Goal: Task Accomplishment & Management: Use online tool/utility

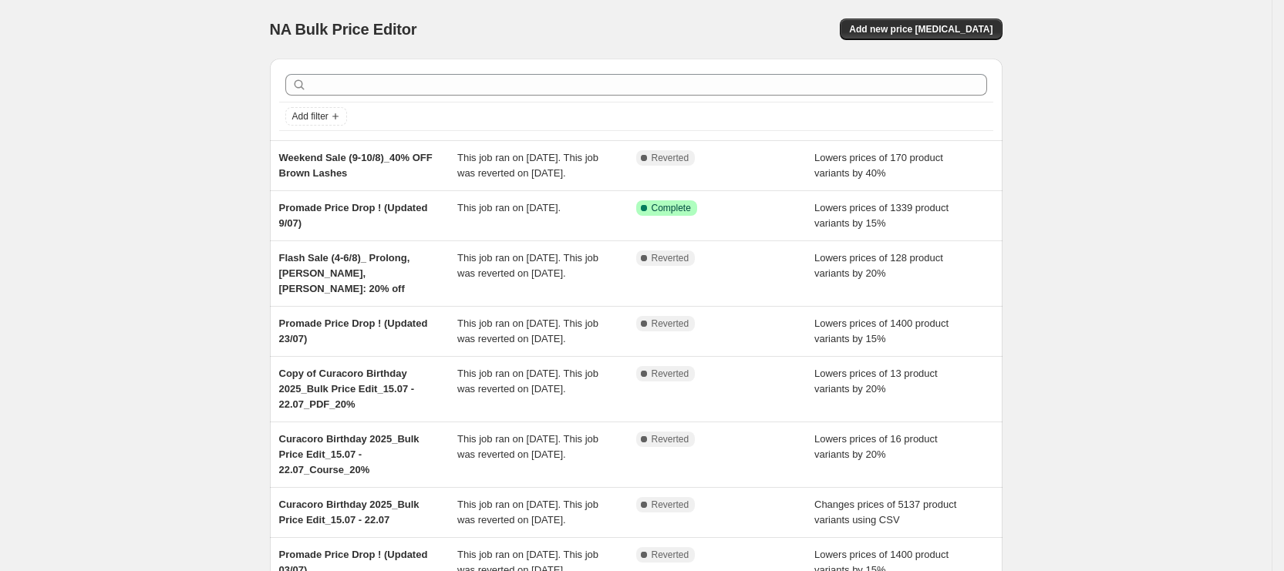
click at [1021, 561] on div "NA Bulk Price Editor. This page is ready NA Bulk Price Editor Add new price [ME…" at bounding box center [635, 428] width 769 height 856
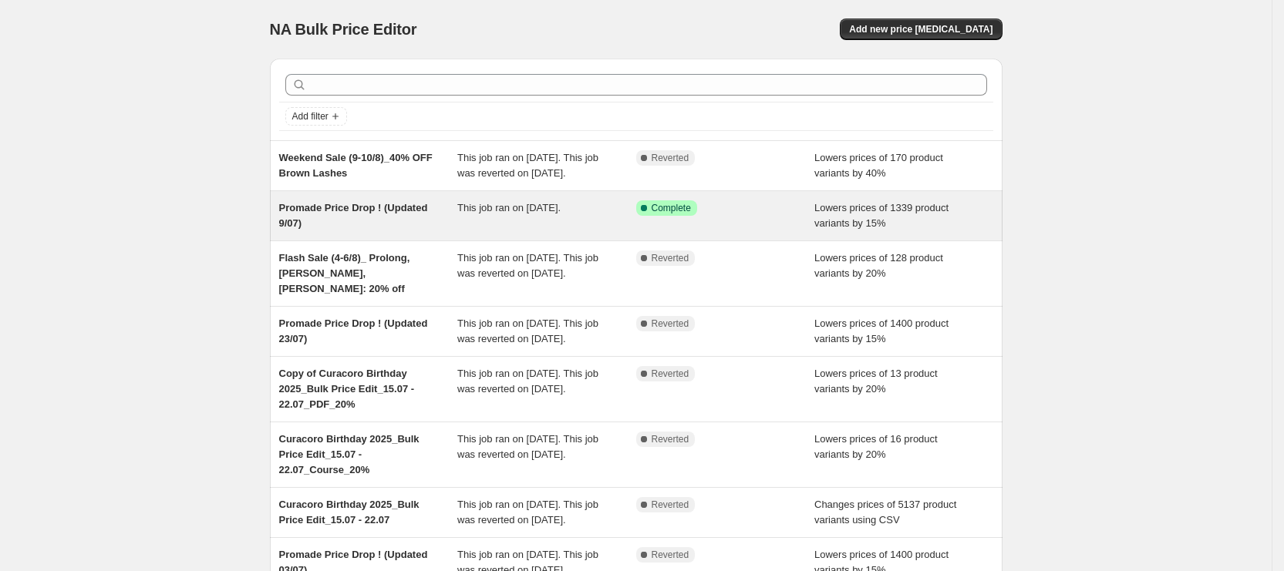
click at [520, 209] on div "Promade Price Drop ! (Updated 9/07) This job ran on August 9, 2025. Success Com…" at bounding box center [636, 215] width 732 height 49
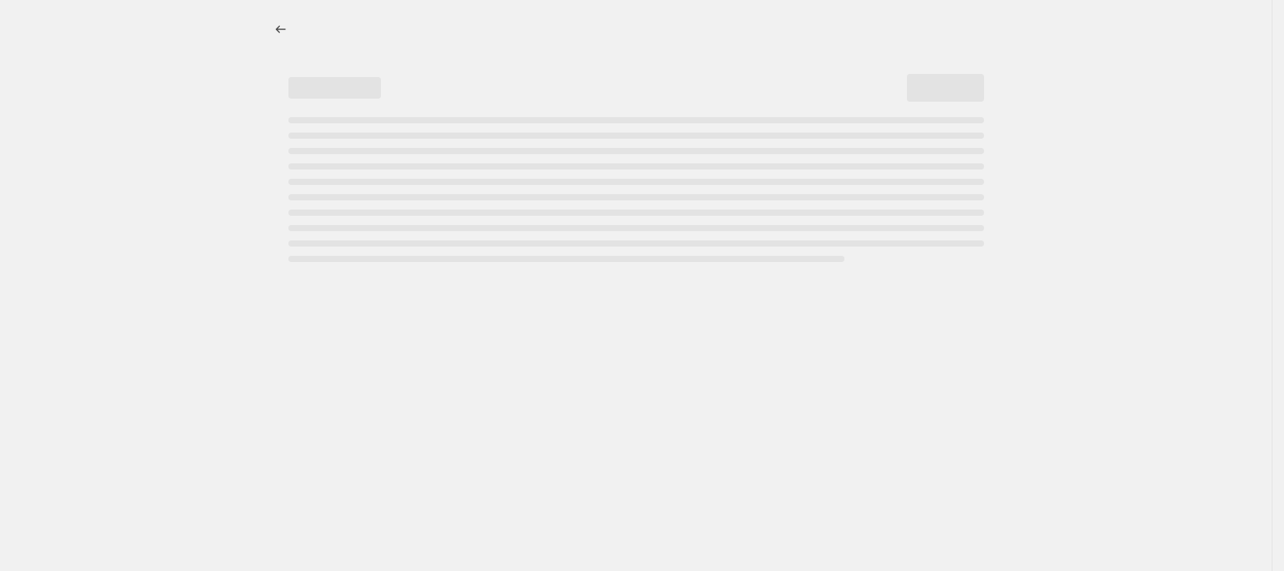
select select "percentage"
select select "collection"
select select "not_equal"
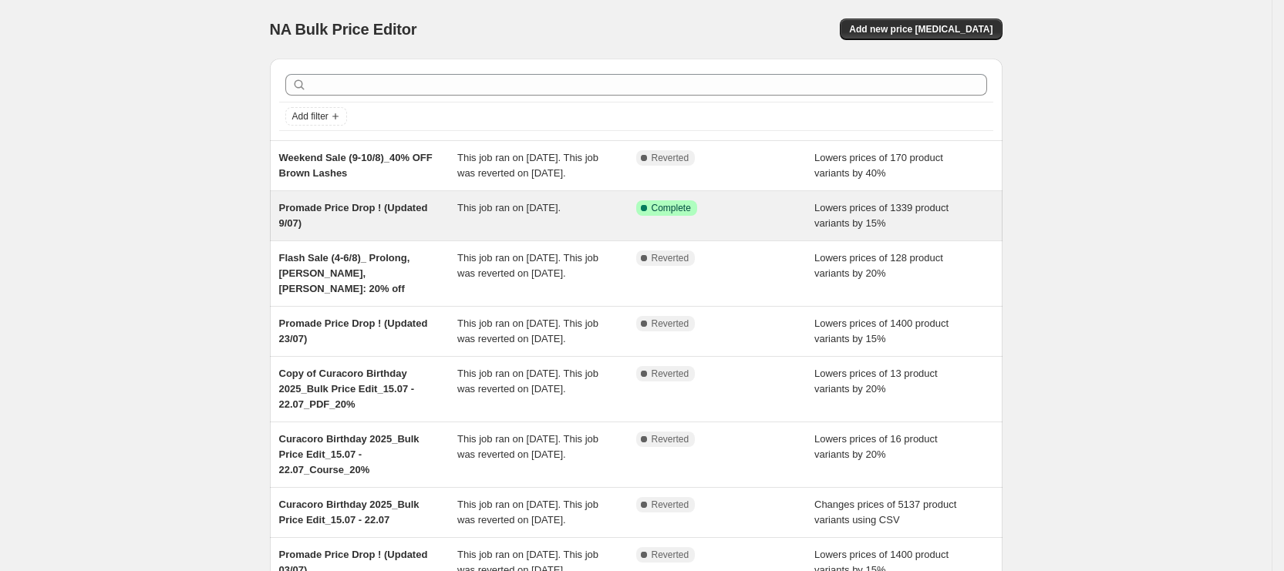
click at [469, 231] on div "This job ran on [DATE]." at bounding box center [546, 215] width 179 height 31
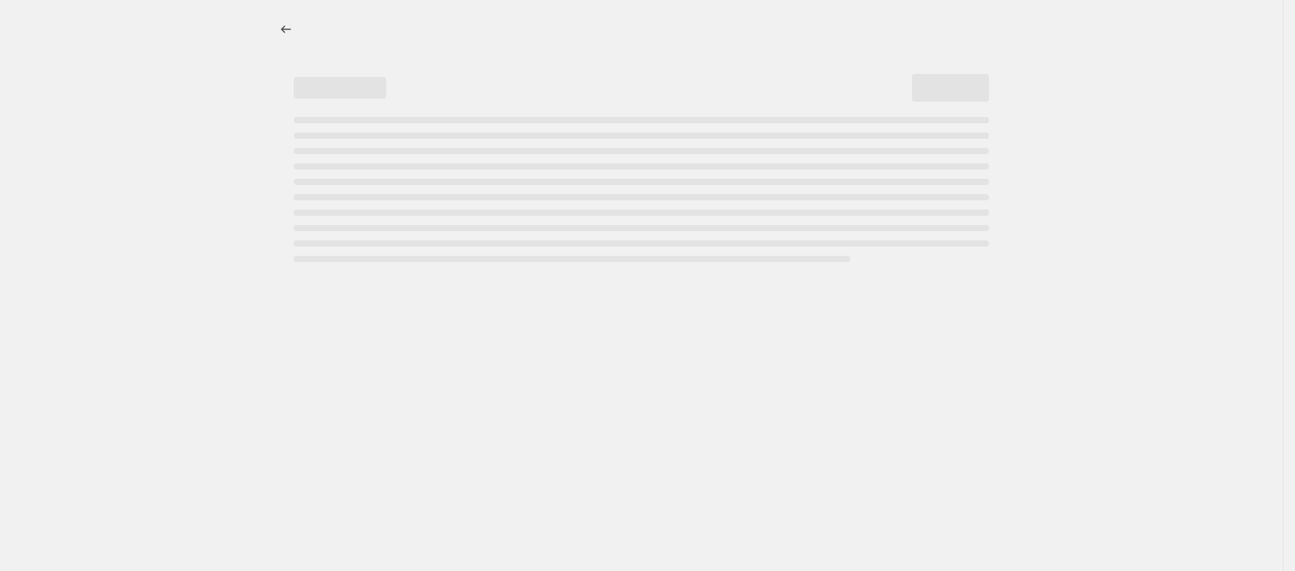
select select "percentage"
select select "collection"
select select "not_equal"
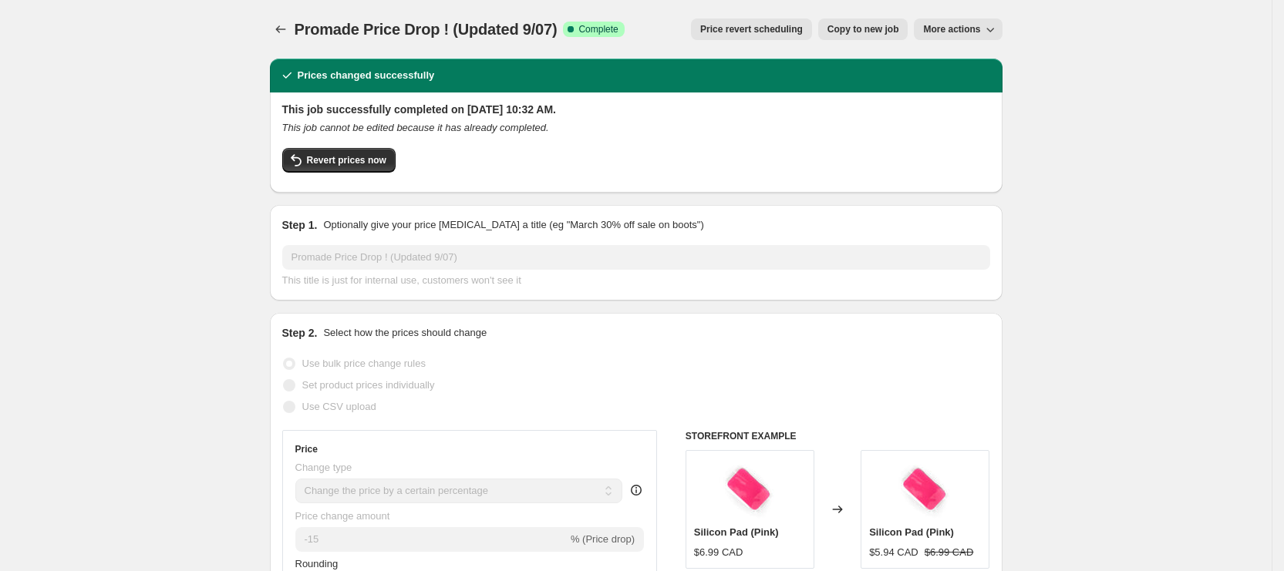
click at [775, 37] on button "Price revert scheduling" at bounding box center [751, 30] width 121 height 22
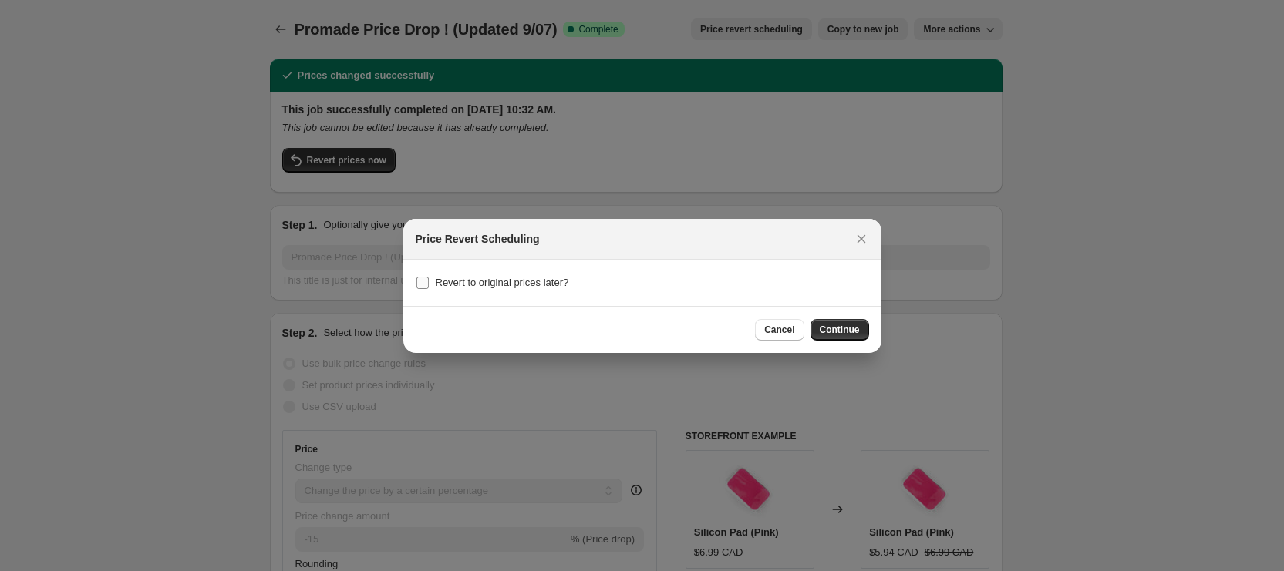
click at [494, 282] on span "Revert to original prices later?" at bounding box center [502, 283] width 133 height 12
click at [429, 282] on input "Revert to original prices later?" at bounding box center [422, 283] width 12 height 12
checkbox input "true"
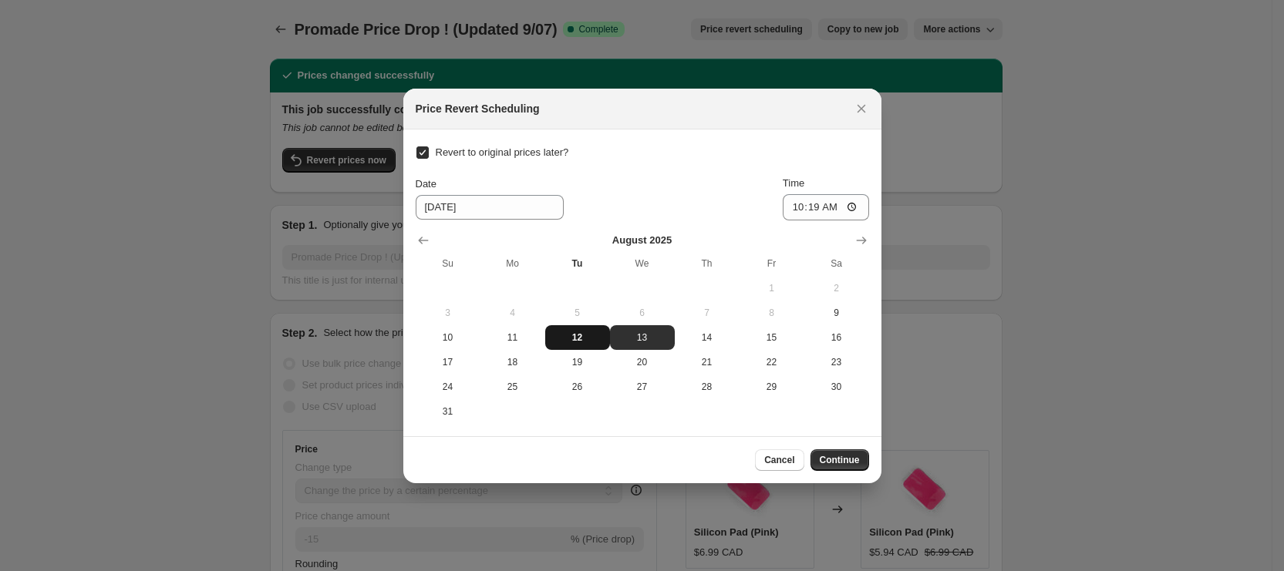
click at [576, 336] on span "12" at bounding box center [577, 337] width 52 height 12
type input "8/12/2025"
click at [807, 207] on input "10:19" at bounding box center [825, 207] width 86 height 26
click at [798, 211] on input "10:19" at bounding box center [825, 207] width 86 height 26
click at [804, 210] on input "10:19" at bounding box center [825, 207] width 86 height 26
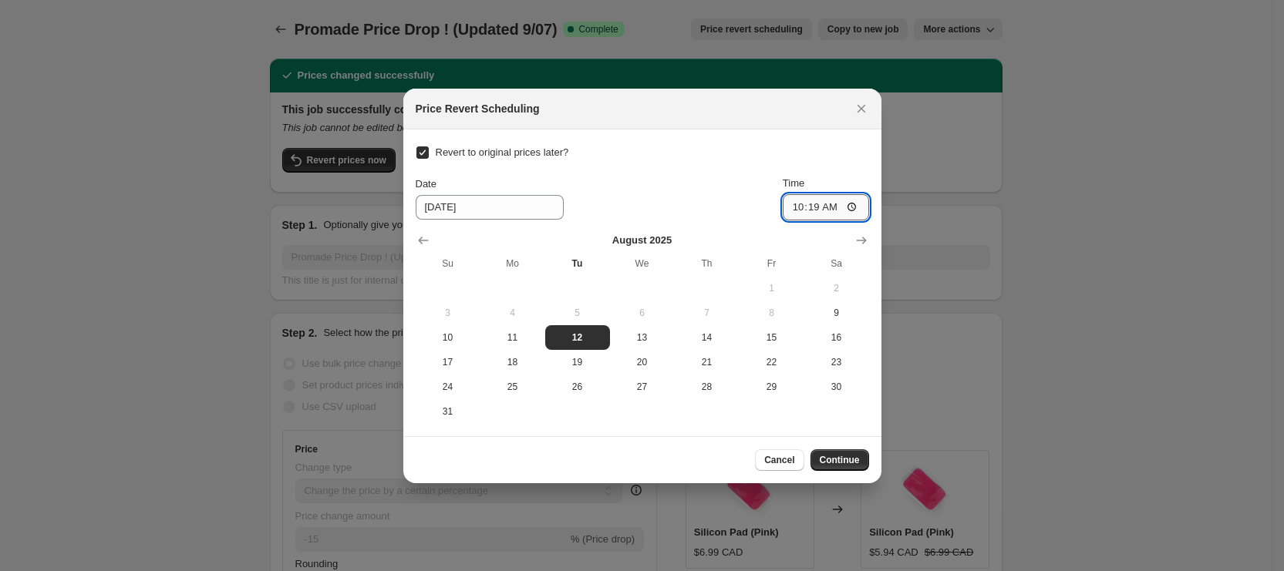
click at [805, 210] on input "10:19" at bounding box center [825, 207] width 86 height 26
type input "10:50"
click at [837, 456] on span "Continue" at bounding box center [839, 460] width 40 height 12
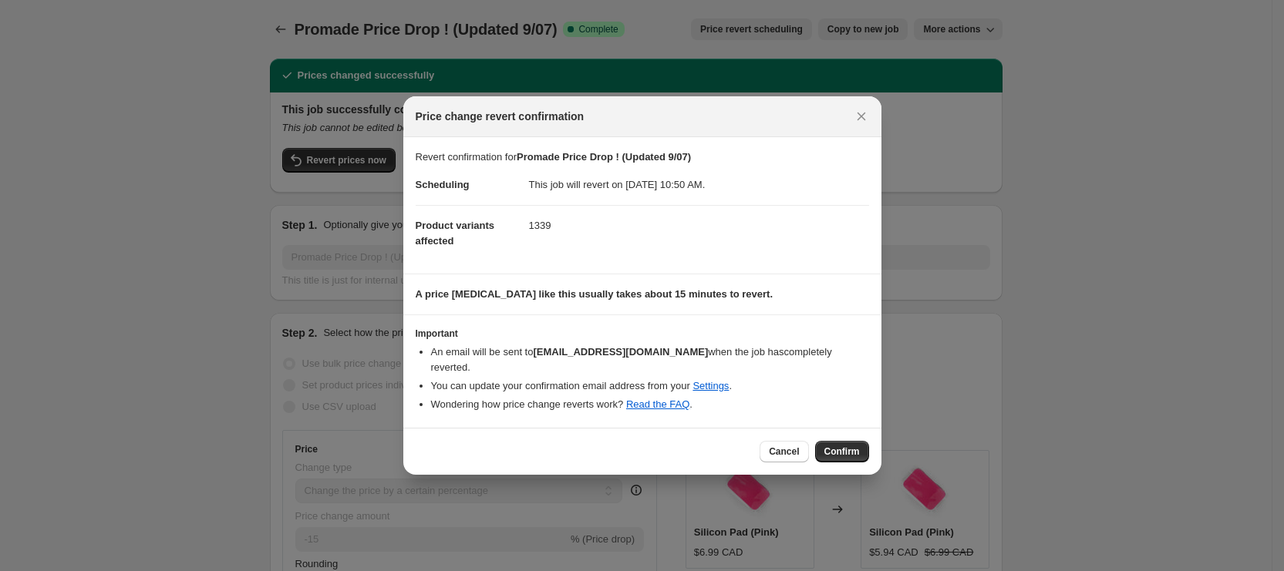
click at [819, 458] on div "Cancel Confirm" at bounding box center [642, 451] width 478 height 47
click at [833, 446] on span "Confirm" at bounding box center [841, 452] width 35 height 12
